Goal: Transaction & Acquisition: Purchase product/service

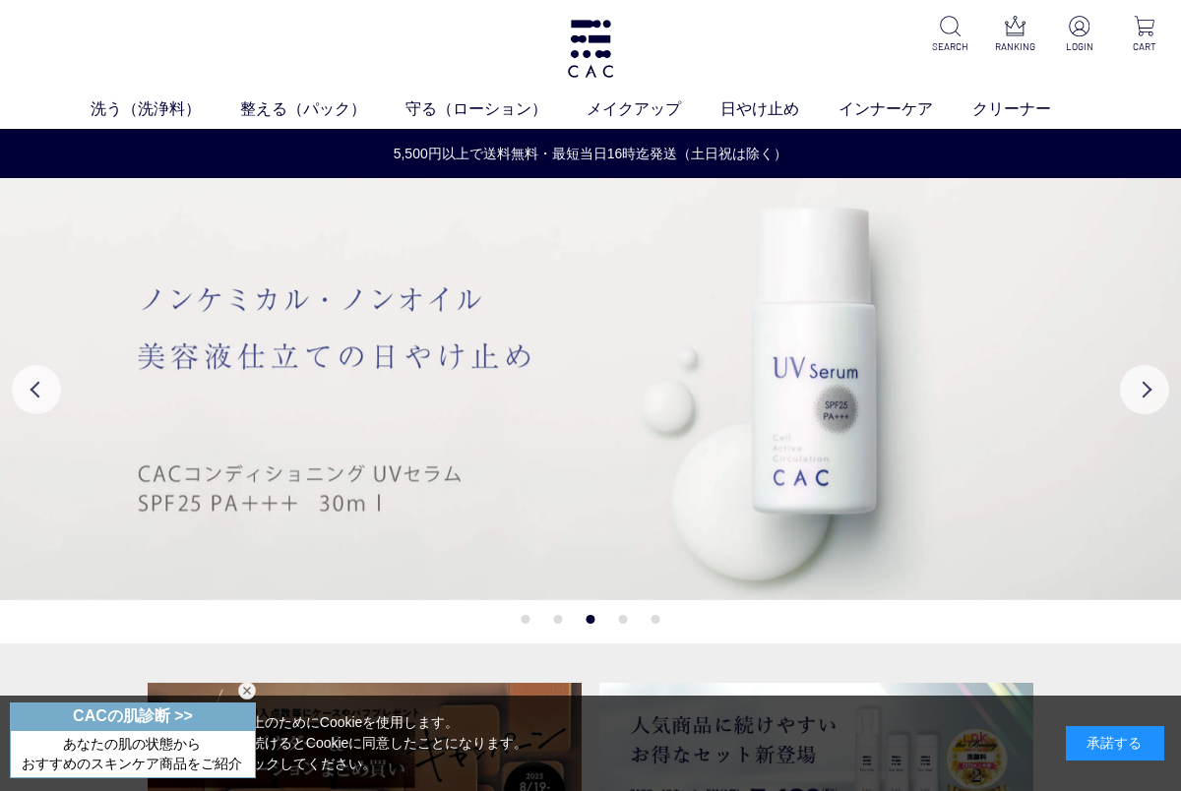
click at [1115, 746] on div "承諾する" at bounding box center [1115, 743] width 98 height 34
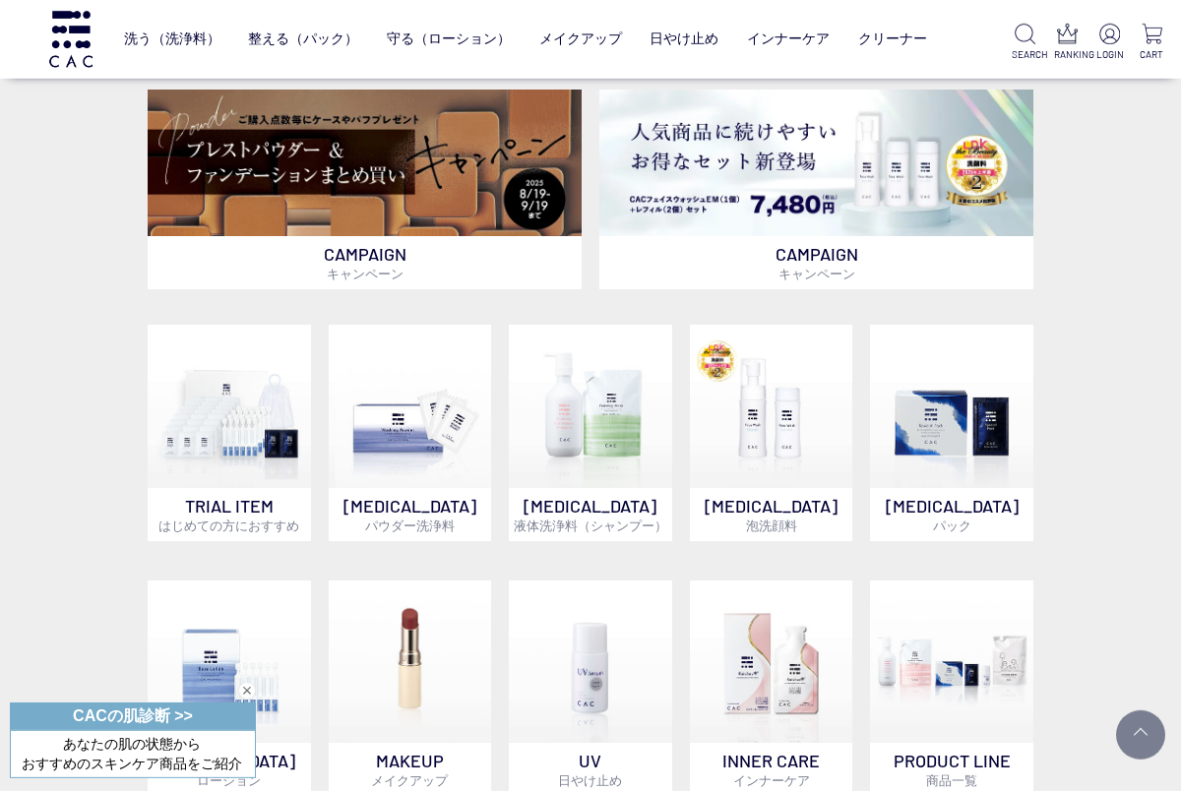
scroll to position [471, 0]
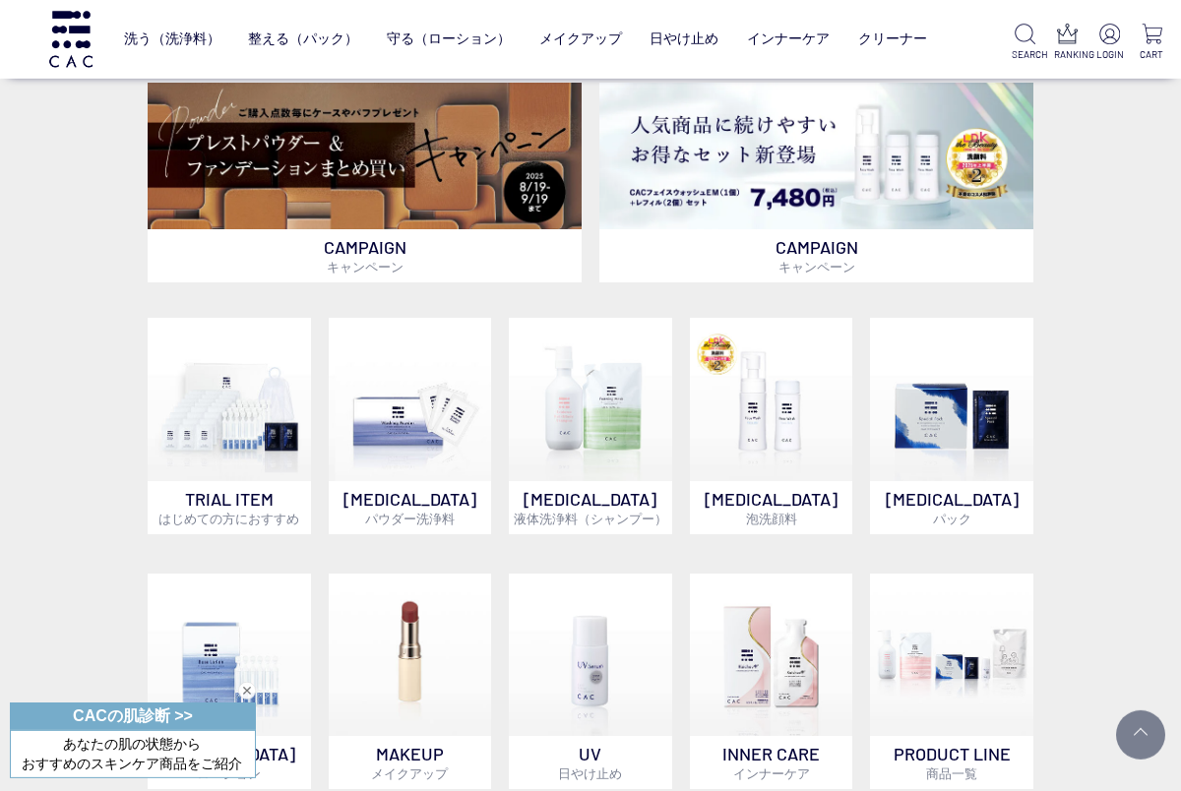
click at [426, 441] on img at bounding box center [410, 399] width 163 height 163
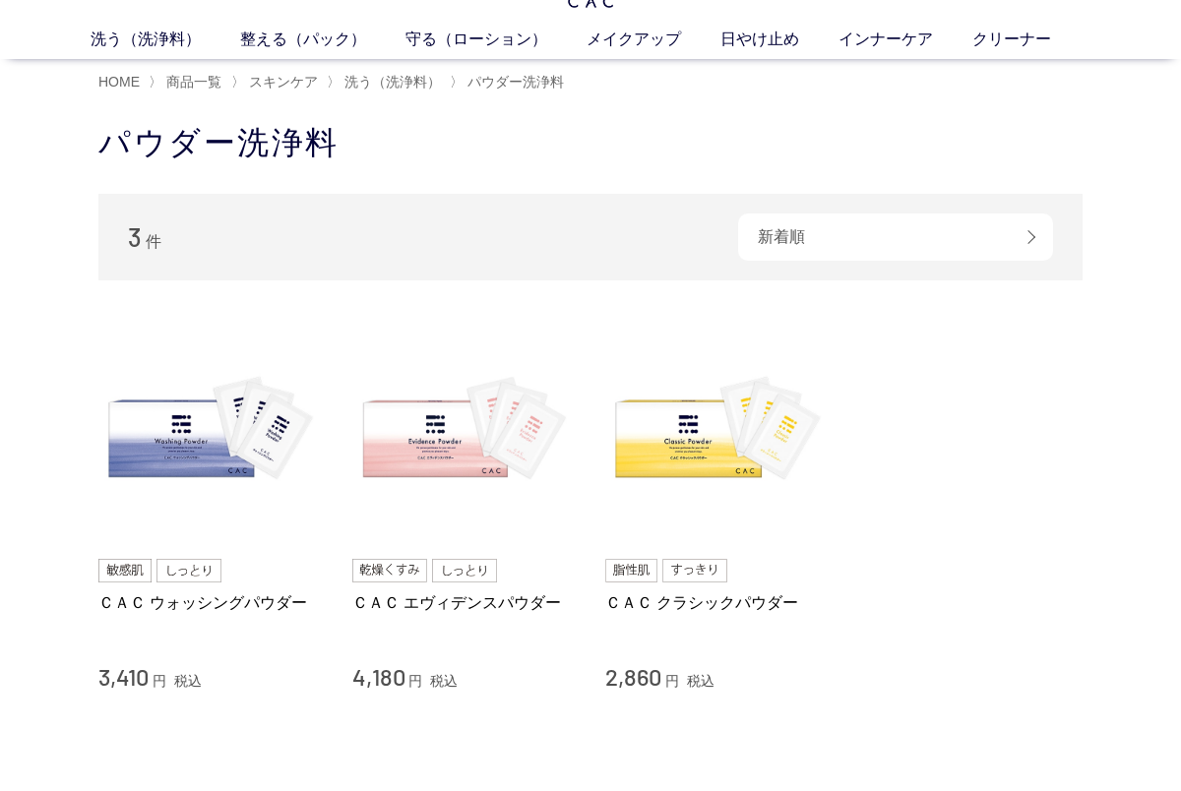
scroll to position [70, 0]
click at [422, 423] on img at bounding box center [464, 432] width 224 height 224
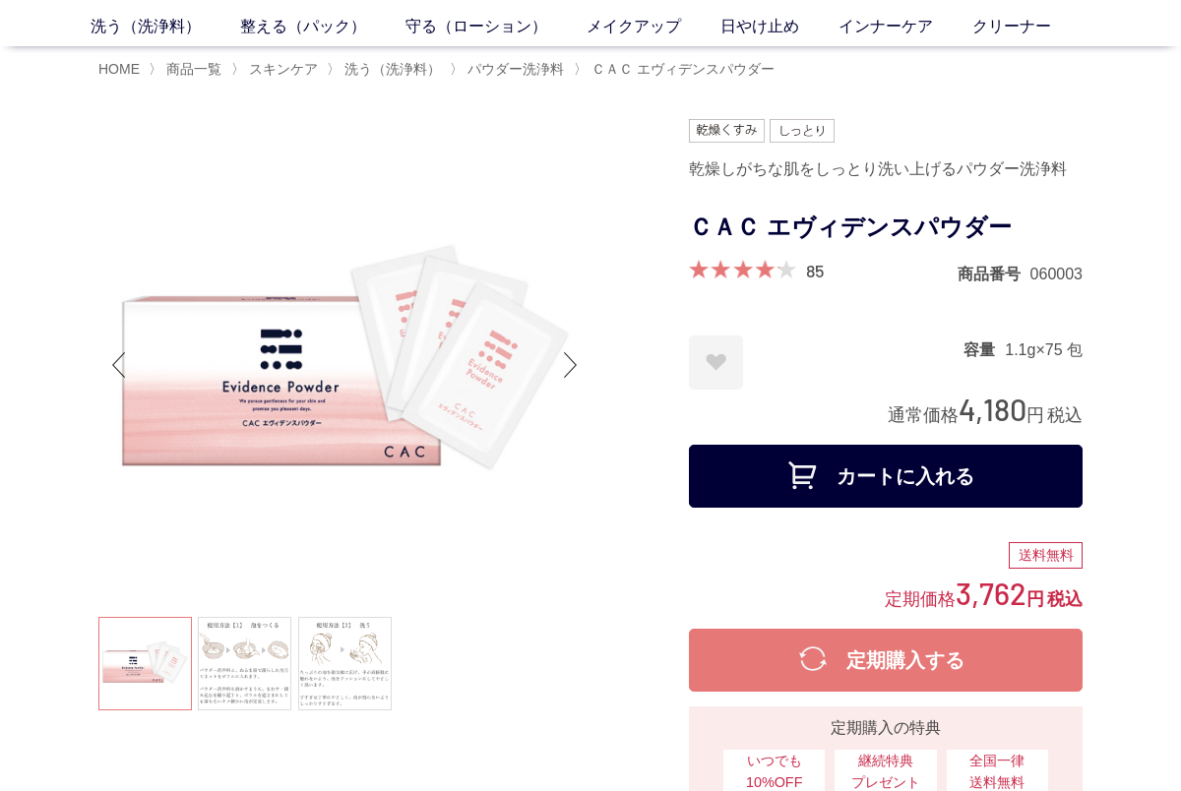
scroll to position [82, 0]
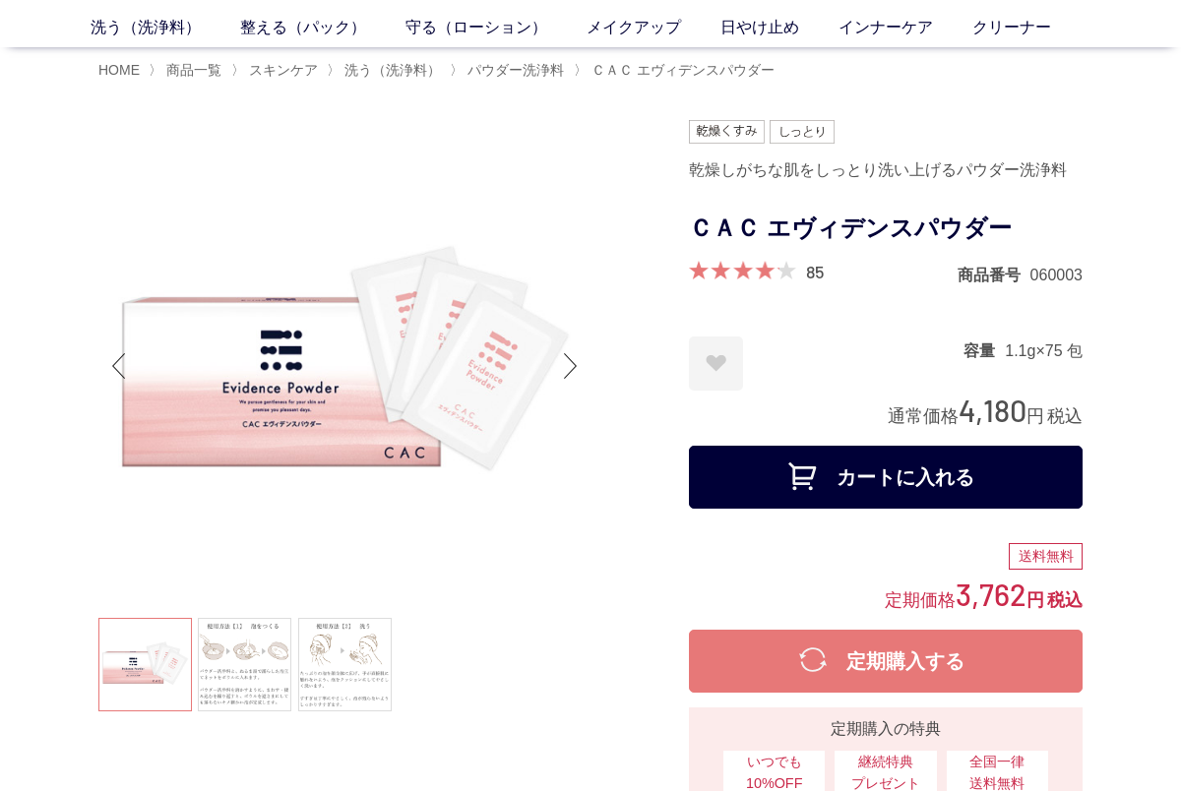
click at [563, 378] on div "Next slide" at bounding box center [570, 366] width 39 height 79
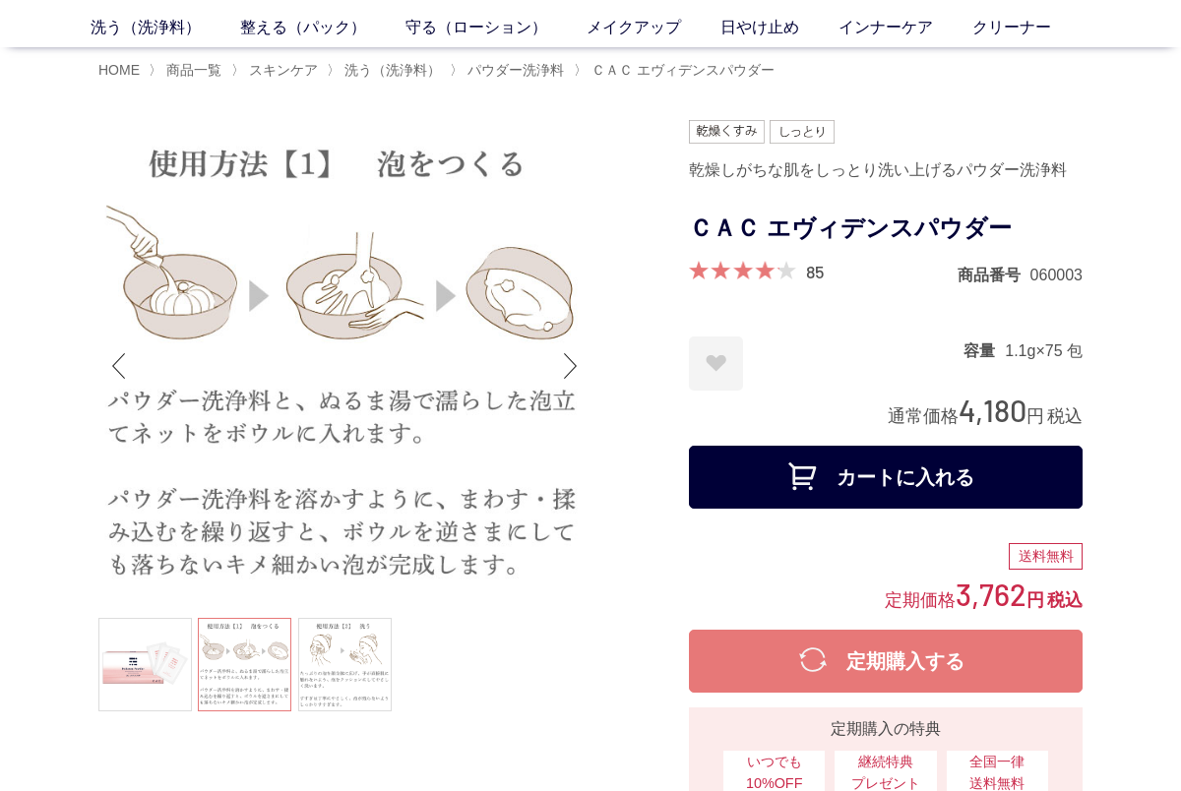
click at [553, 383] on div "Next slide" at bounding box center [570, 366] width 39 height 79
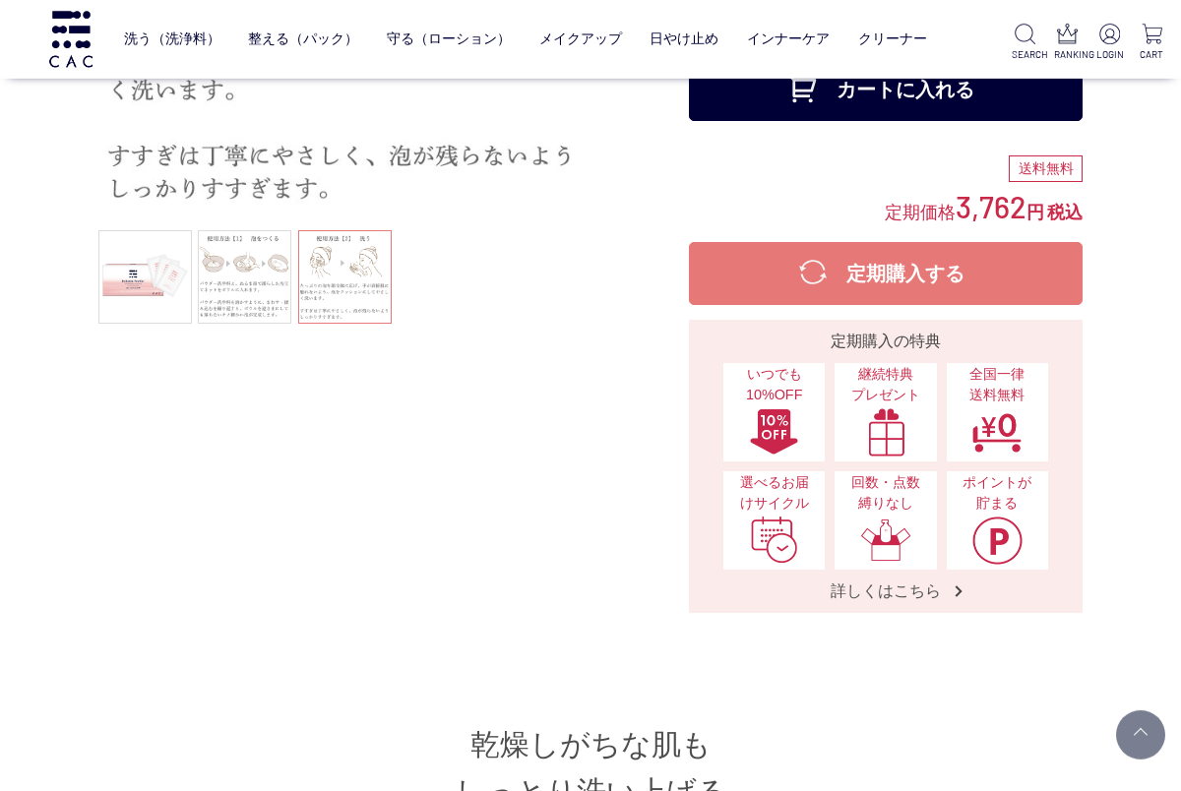
scroll to position [342, 0]
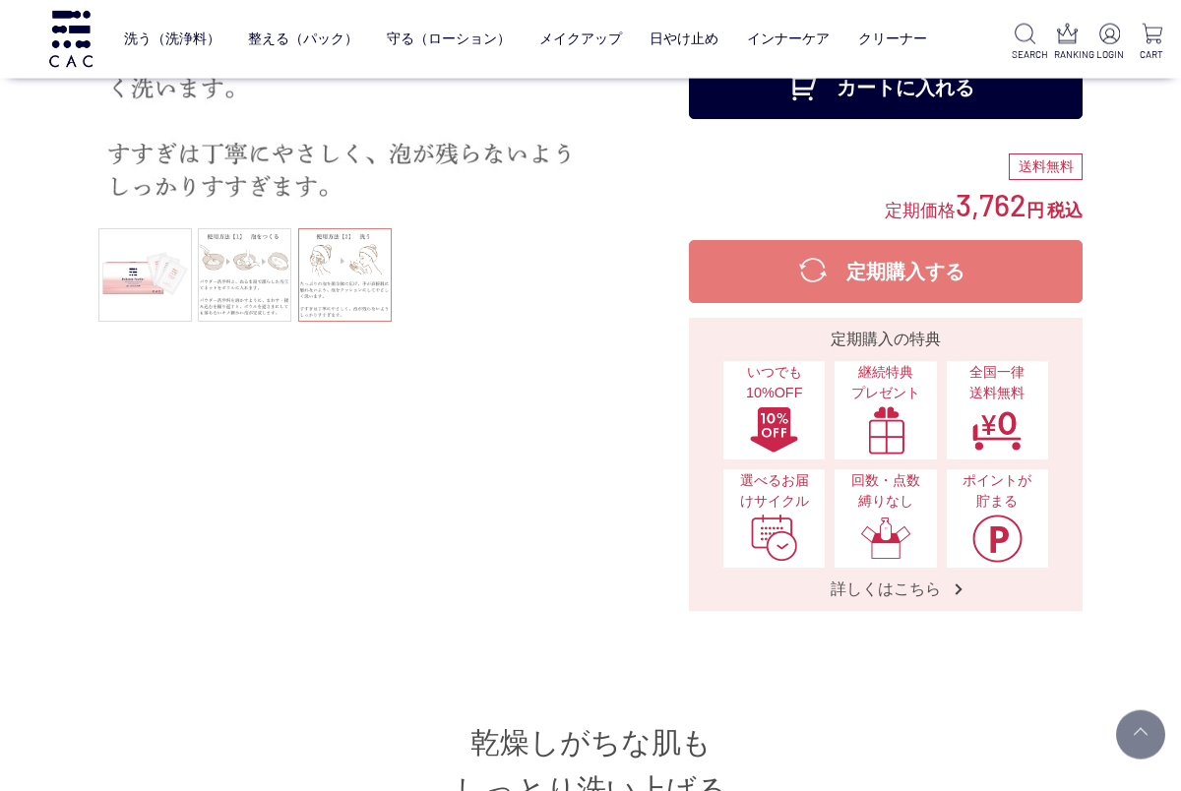
click at [779, 542] on img at bounding box center [774, 538] width 51 height 49
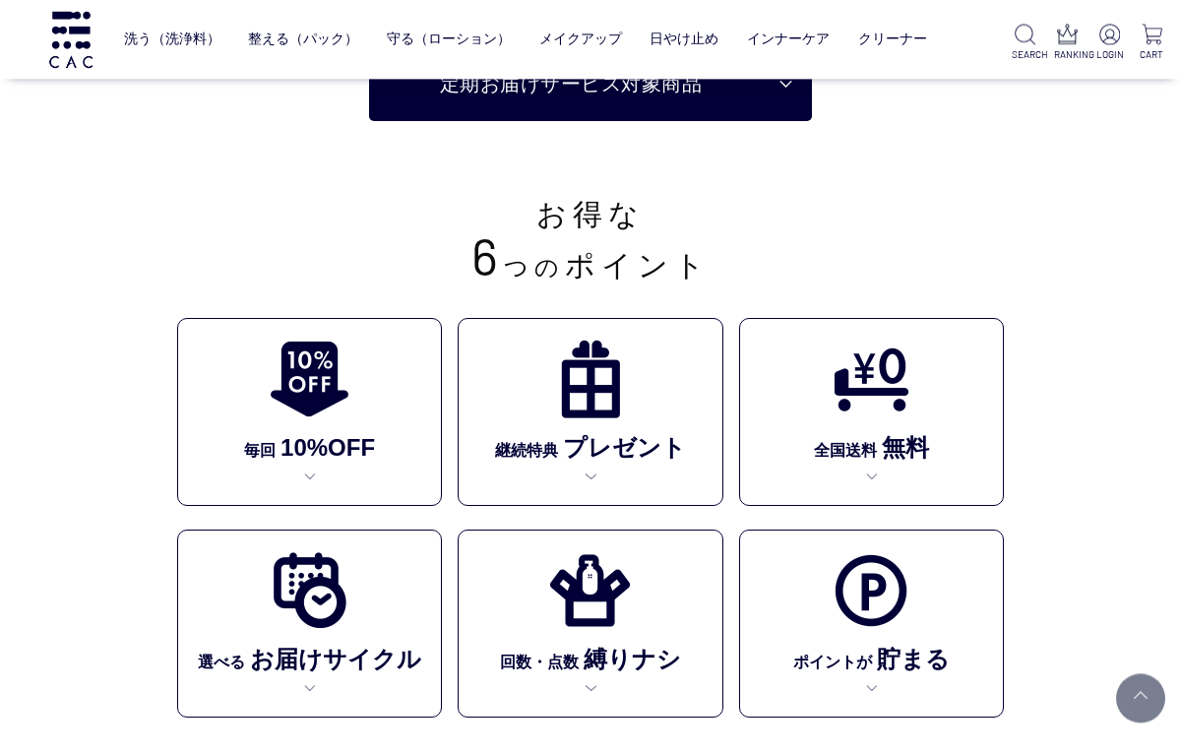
scroll to position [270, 0]
